Goal: Navigation & Orientation: Find specific page/section

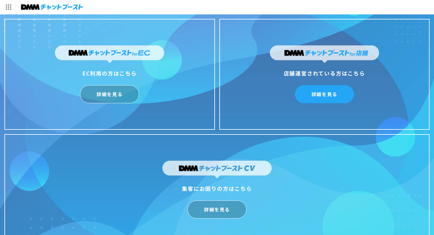
click at [319, 92] on link "詳細を見る" at bounding box center [324, 94] width 59 height 18
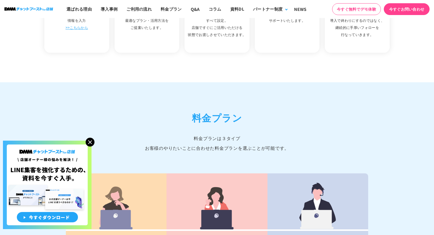
scroll to position [2371, 0]
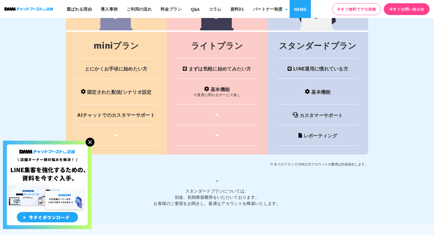
click at [300, 11] on link "NEWS" at bounding box center [299, 9] width 21 height 18
